Goal: Information Seeking & Learning: Learn about a topic

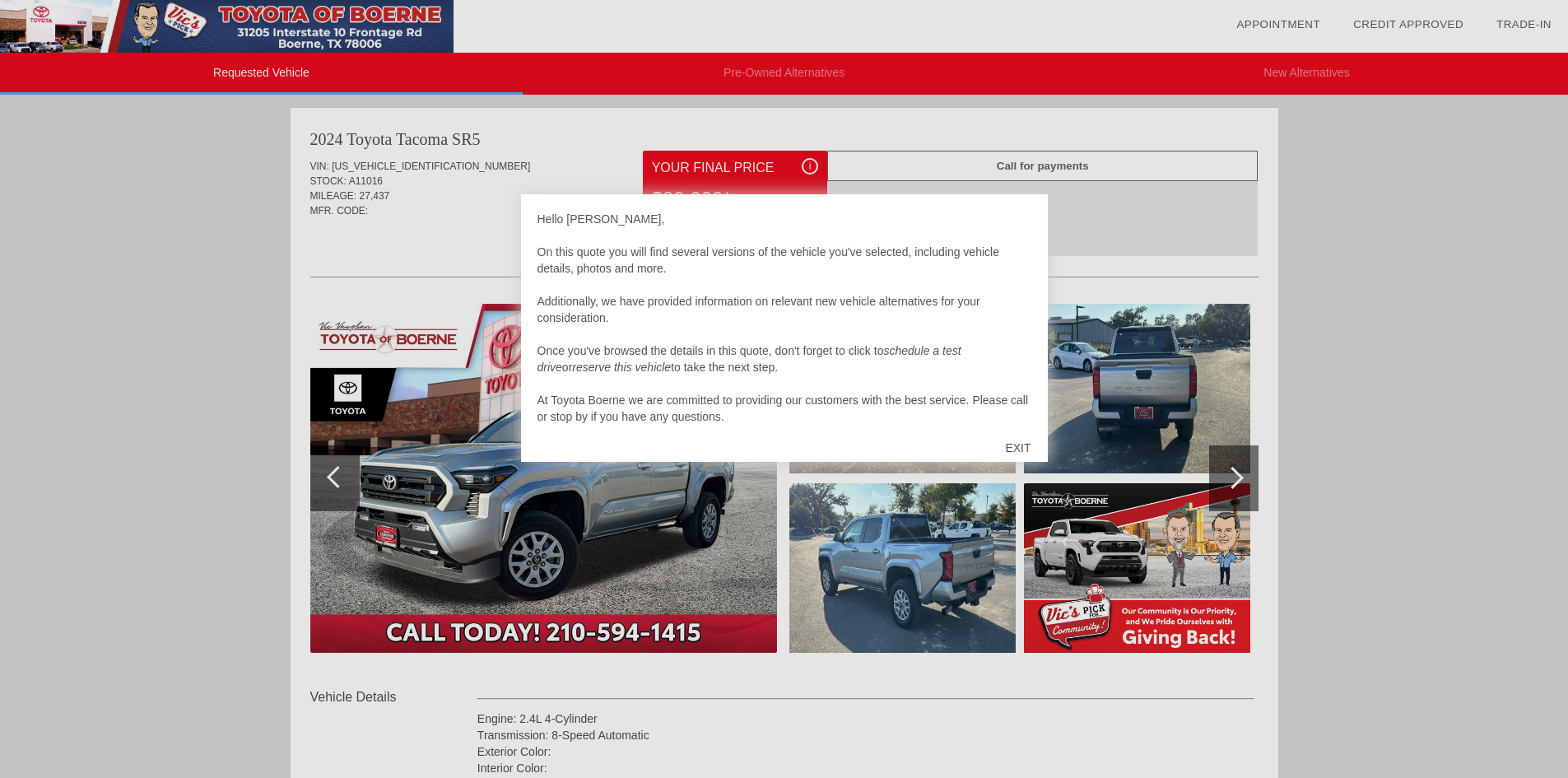
click at [1013, 447] on div "EXIT" at bounding box center [1018, 448] width 59 height 50
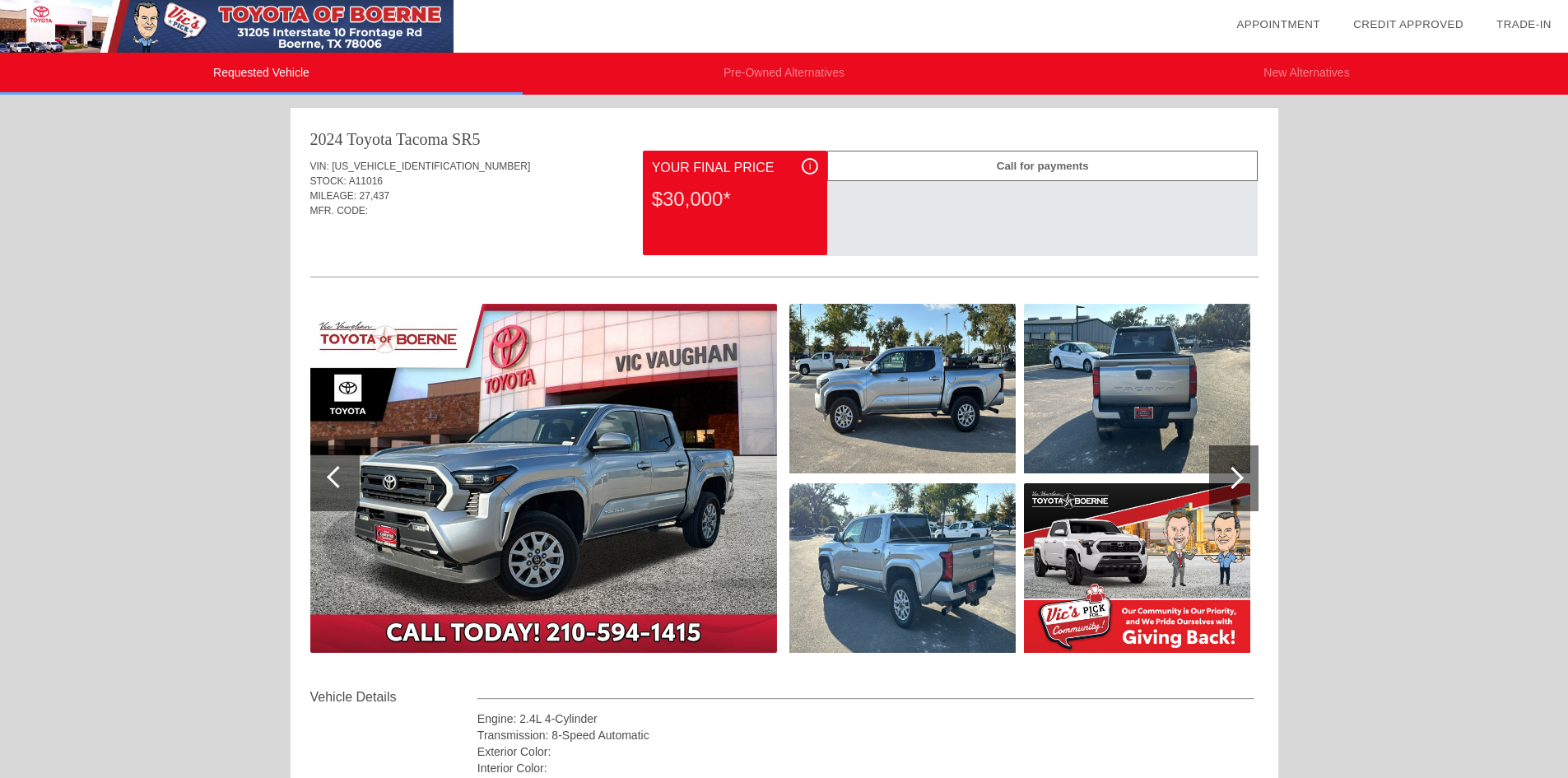
drag, startPoint x: 1573, startPoint y: 172, endPoint x: 1551, endPoint y: 52, distance: 122.0
click at [1551, 52] on html "Requested Vehicle Pre-Owned Alternatives New Alternatives date_range Appointmen…" at bounding box center [784, 687] width 1568 height 1375
click at [1233, 478] on div at bounding box center [1232, 478] width 22 height 22
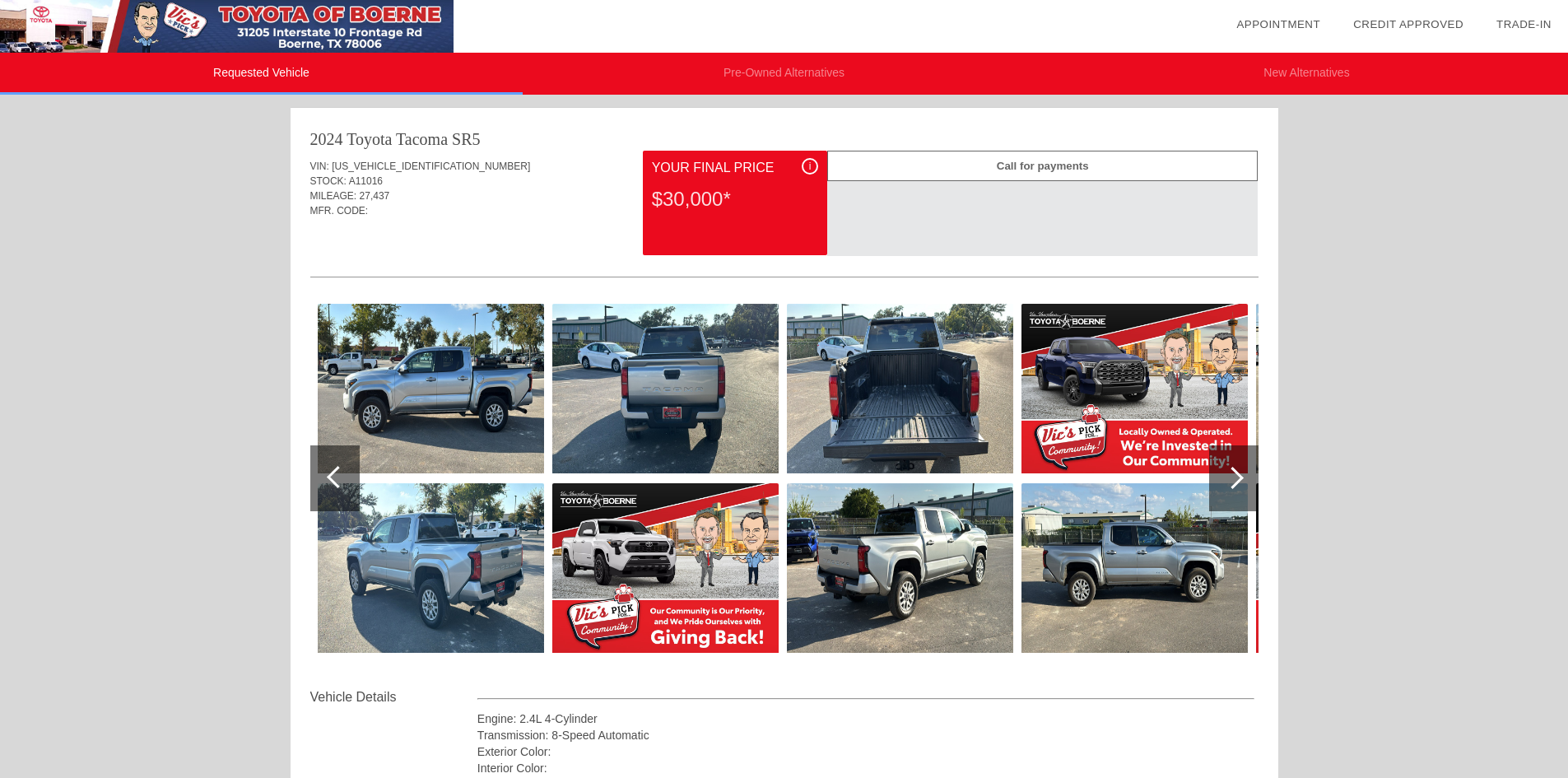
click at [1233, 478] on div at bounding box center [1232, 478] width 22 height 22
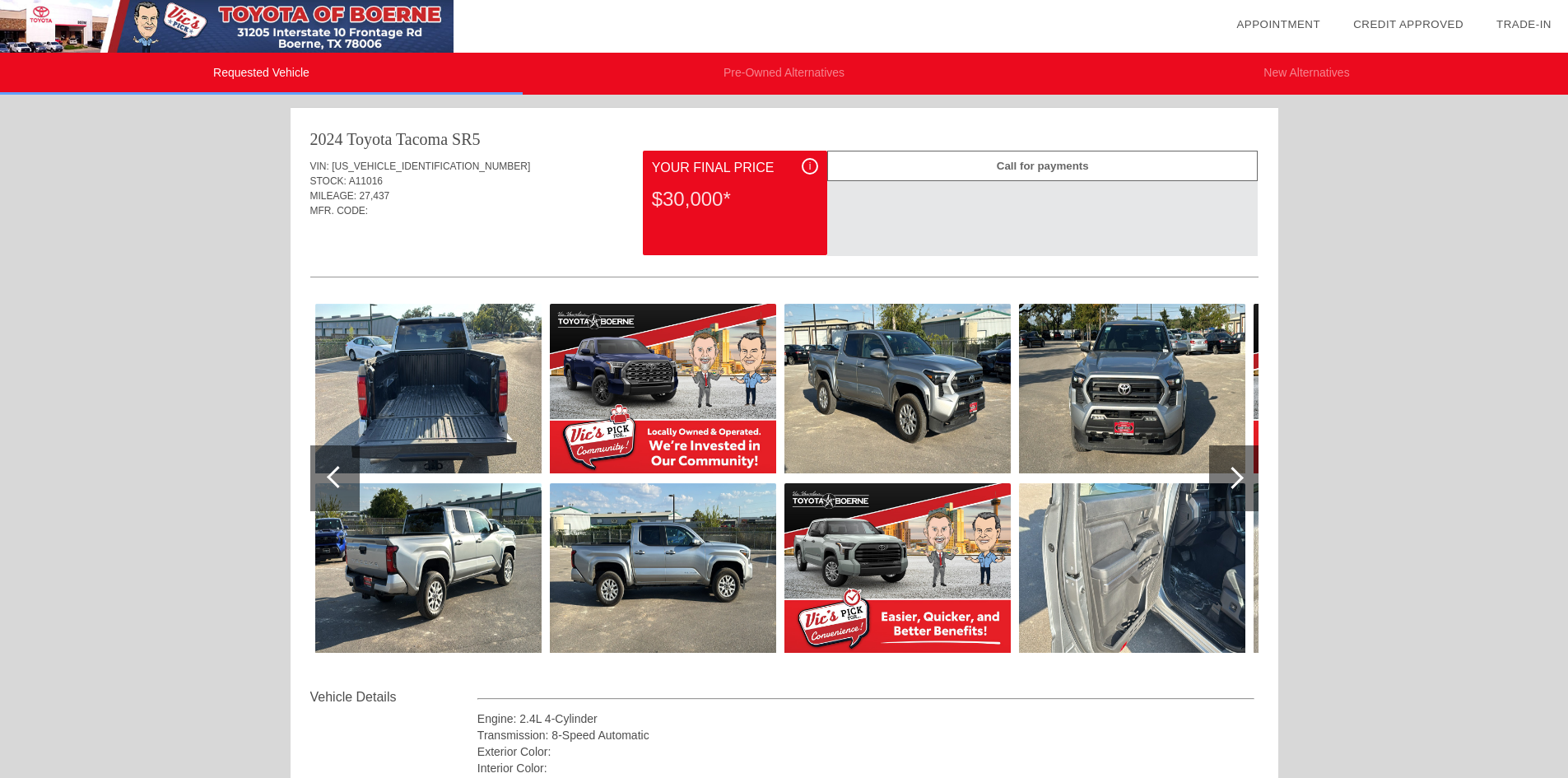
click at [1233, 478] on div at bounding box center [1232, 478] width 22 height 22
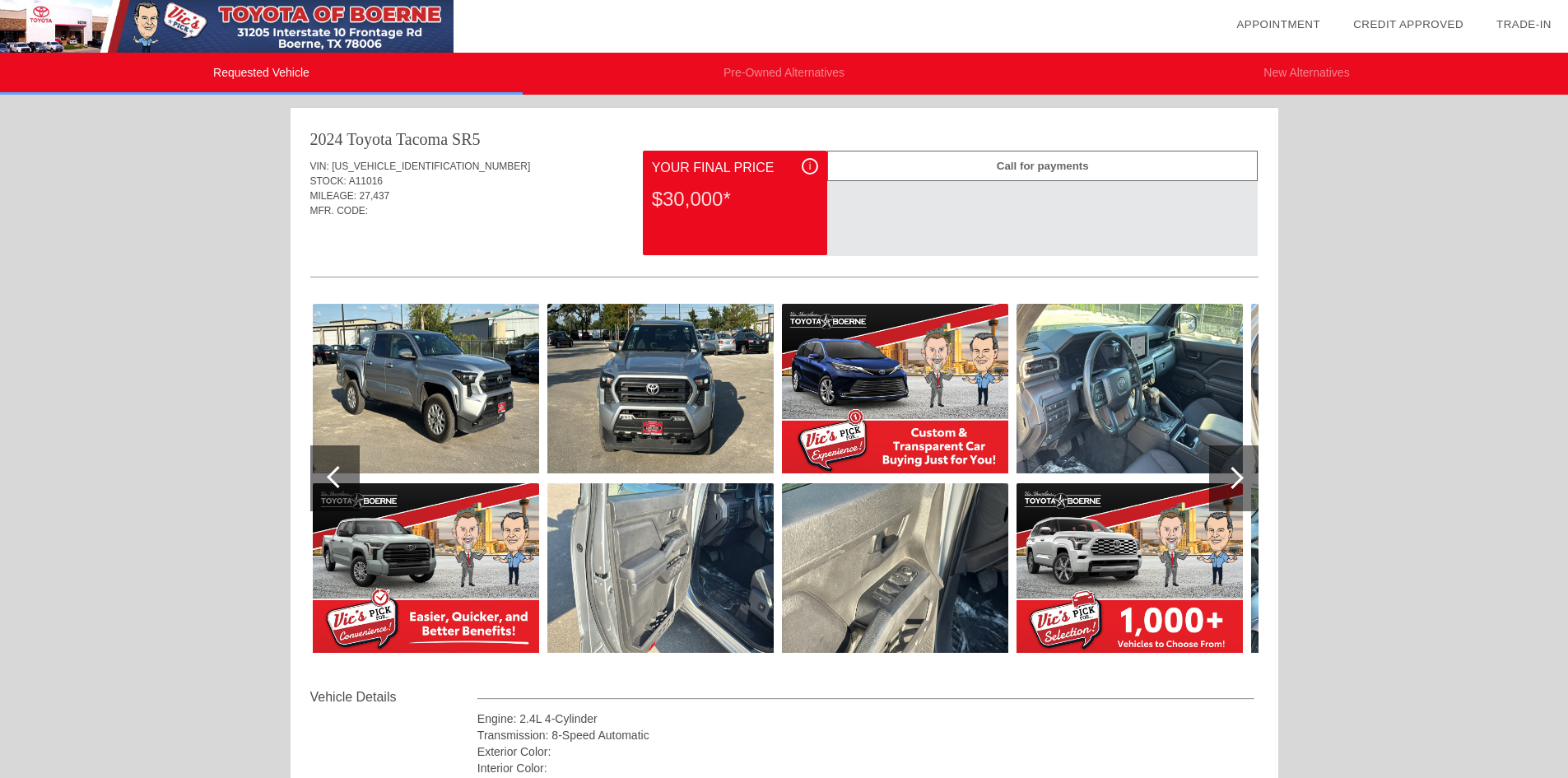
click at [1233, 478] on div at bounding box center [1232, 478] width 22 height 22
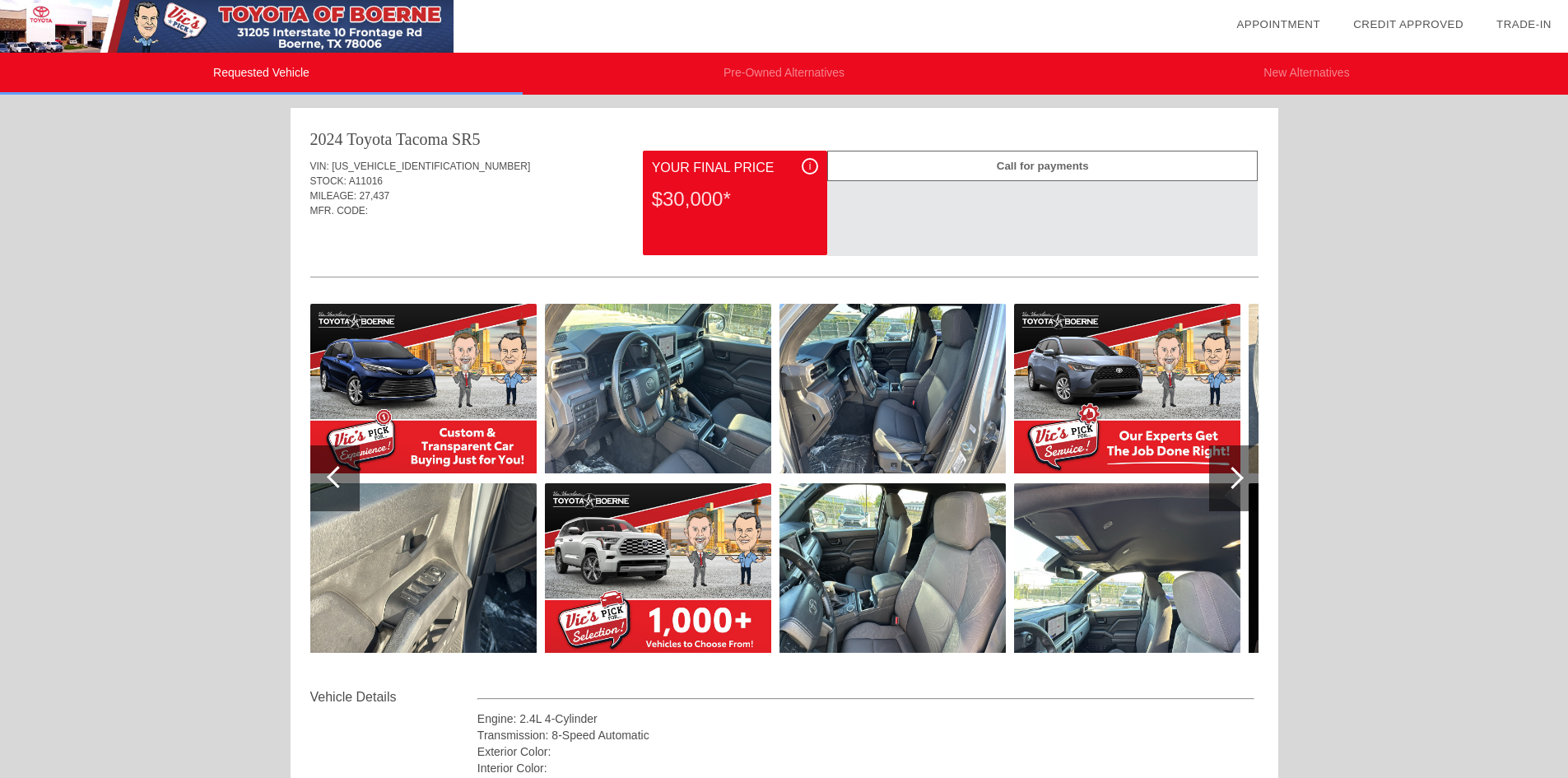
click at [1233, 478] on div at bounding box center [1232, 478] width 22 height 22
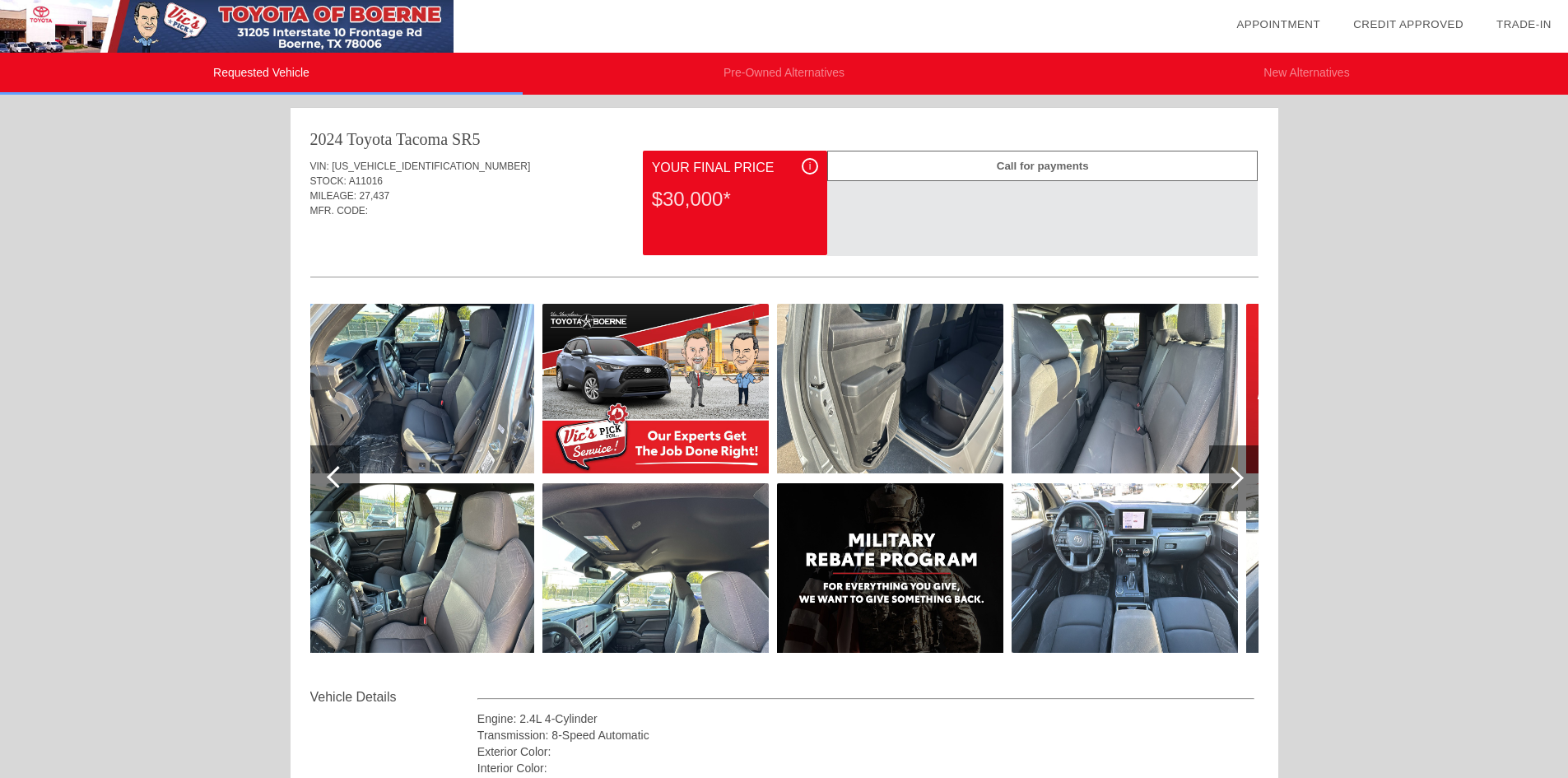
click at [1233, 478] on div at bounding box center [1232, 478] width 22 height 22
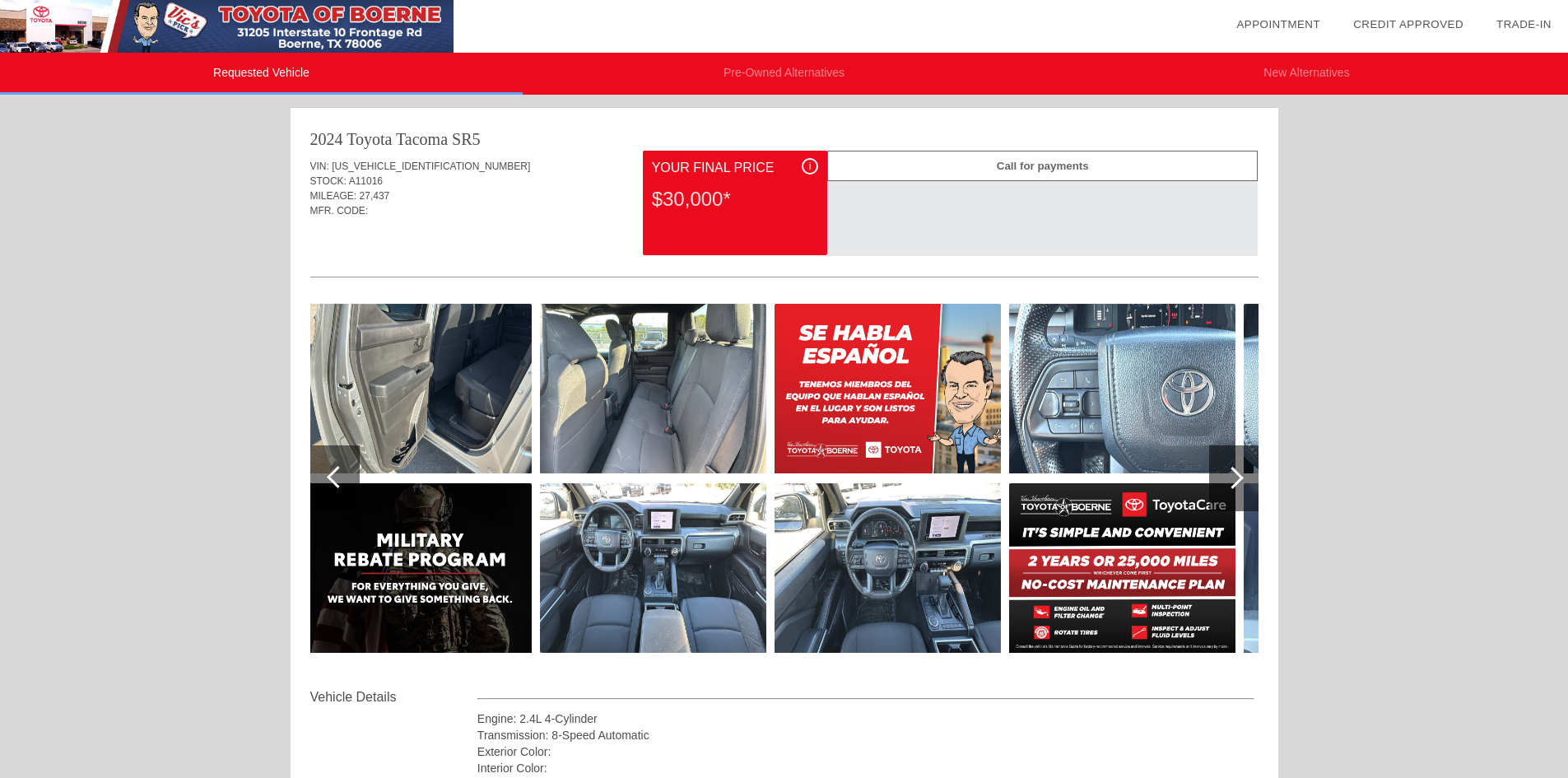
click at [1233, 478] on div at bounding box center [1232, 478] width 22 height 22
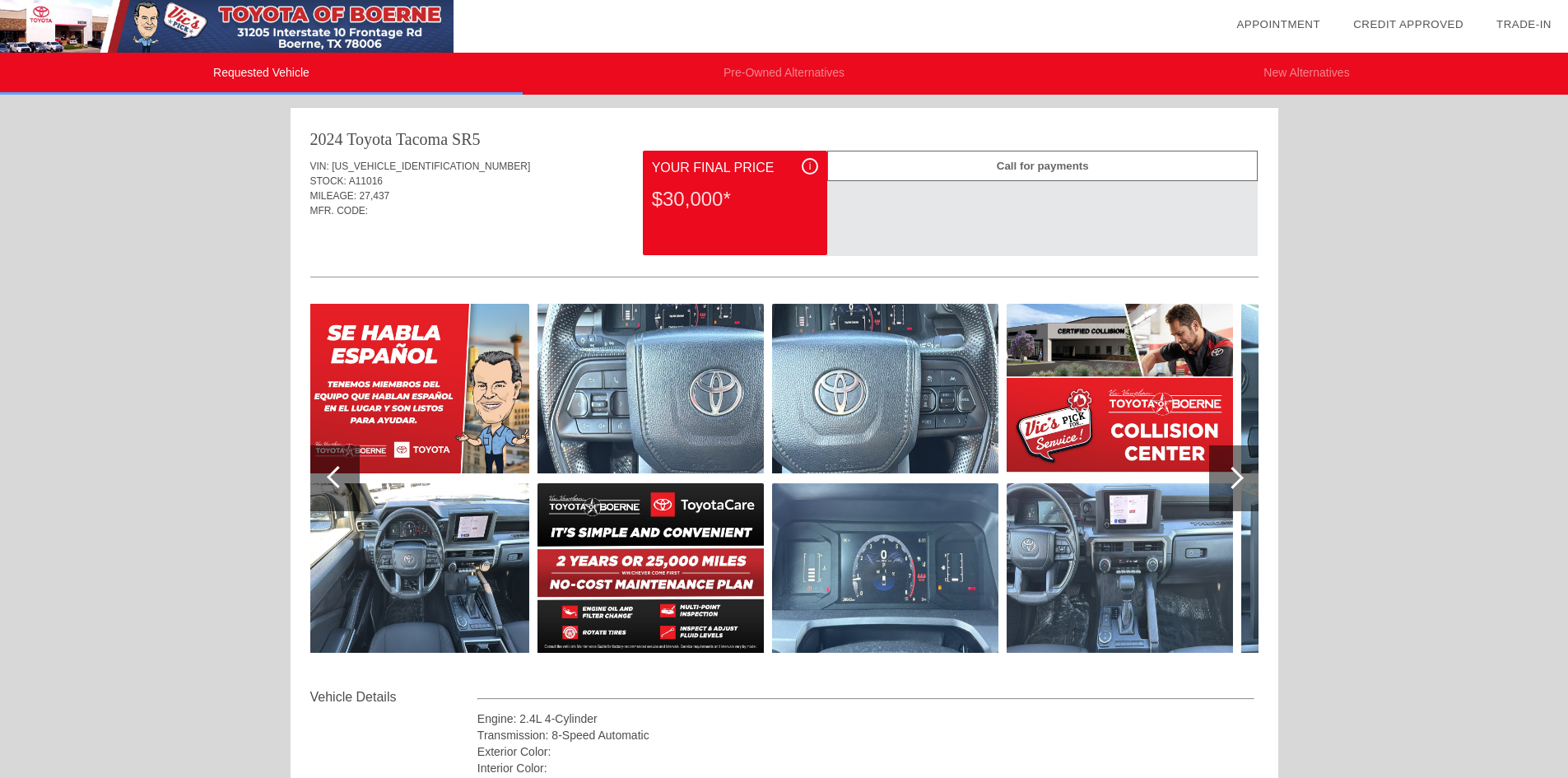
click at [292, 12] on img at bounding box center [226, 26] width 454 height 52
